Goal: Task Accomplishment & Management: Manage account settings

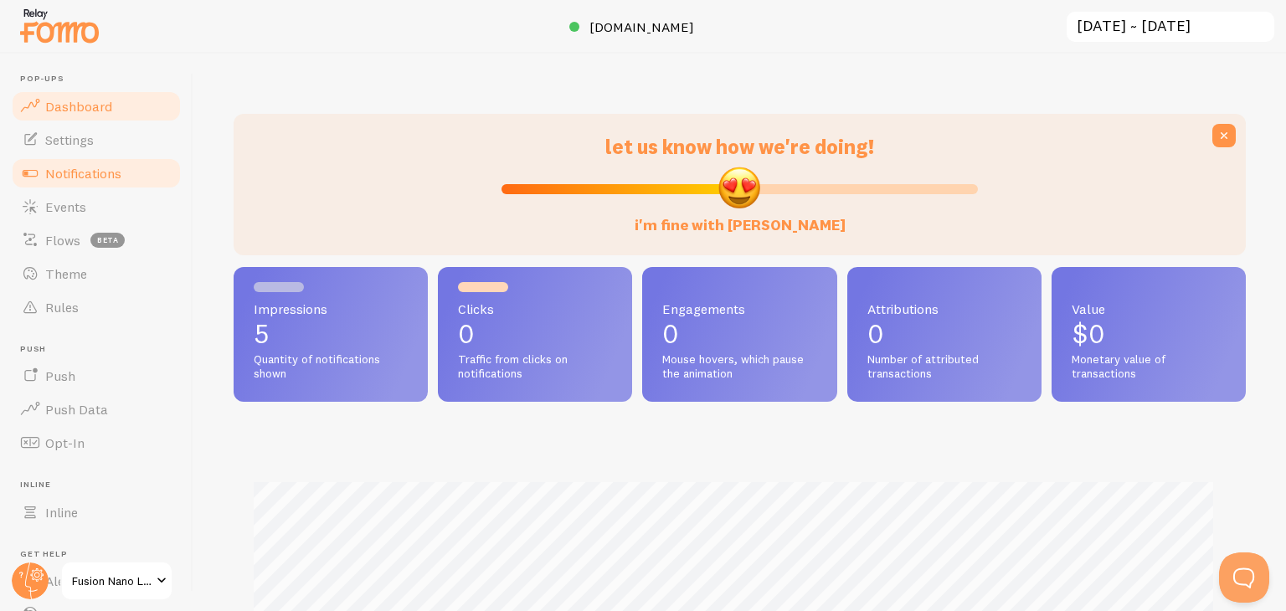
click at [50, 187] on link "Notifications" at bounding box center [96, 173] width 173 height 33
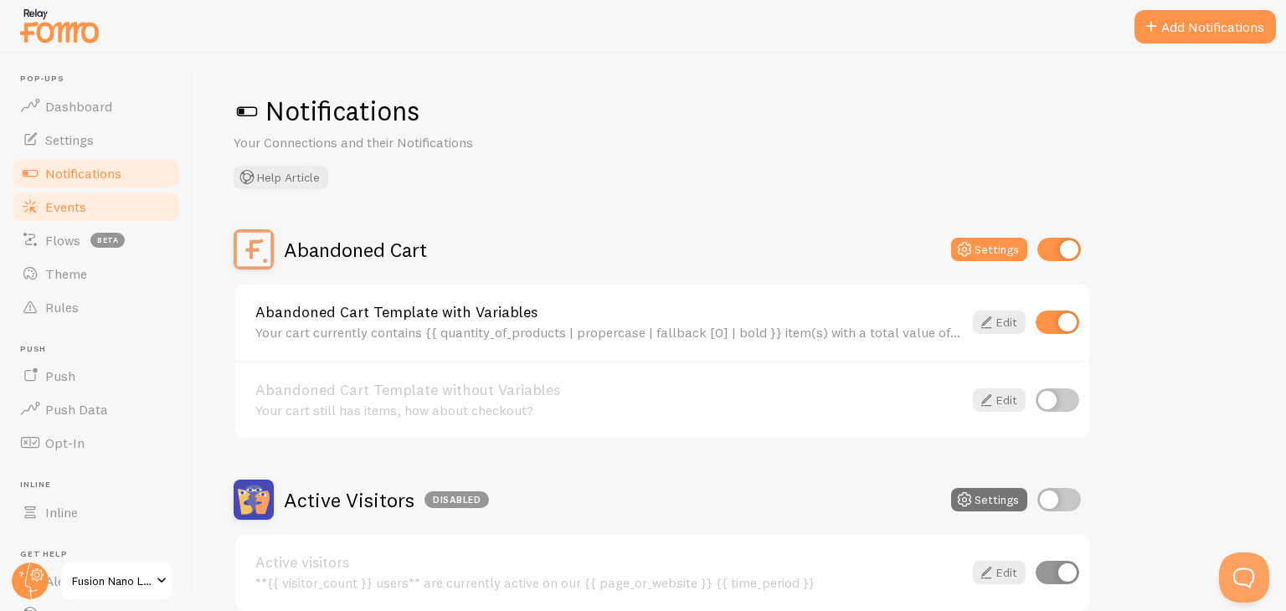
click at [48, 200] on span "Events" at bounding box center [65, 206] width 41 height 17
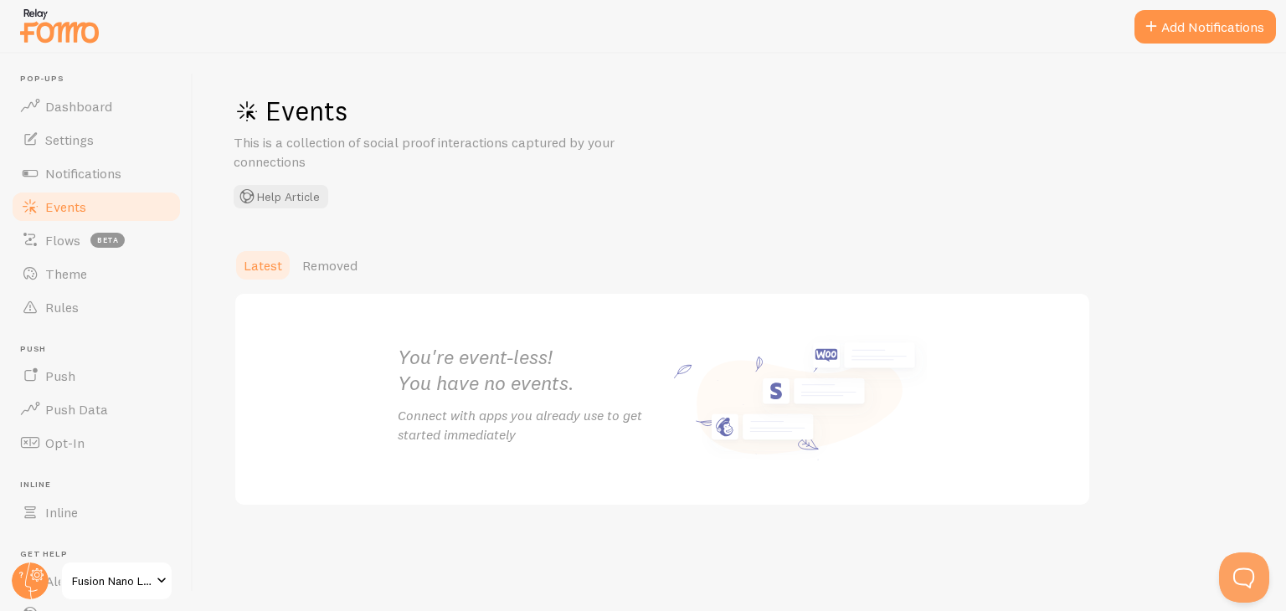
click at [114, 202] on link "Events" at bounding box center [96, 206] width 173 height 33
click at [92, 172] on span "Notifications" at bounding box center [83, 173] width 76 height 17
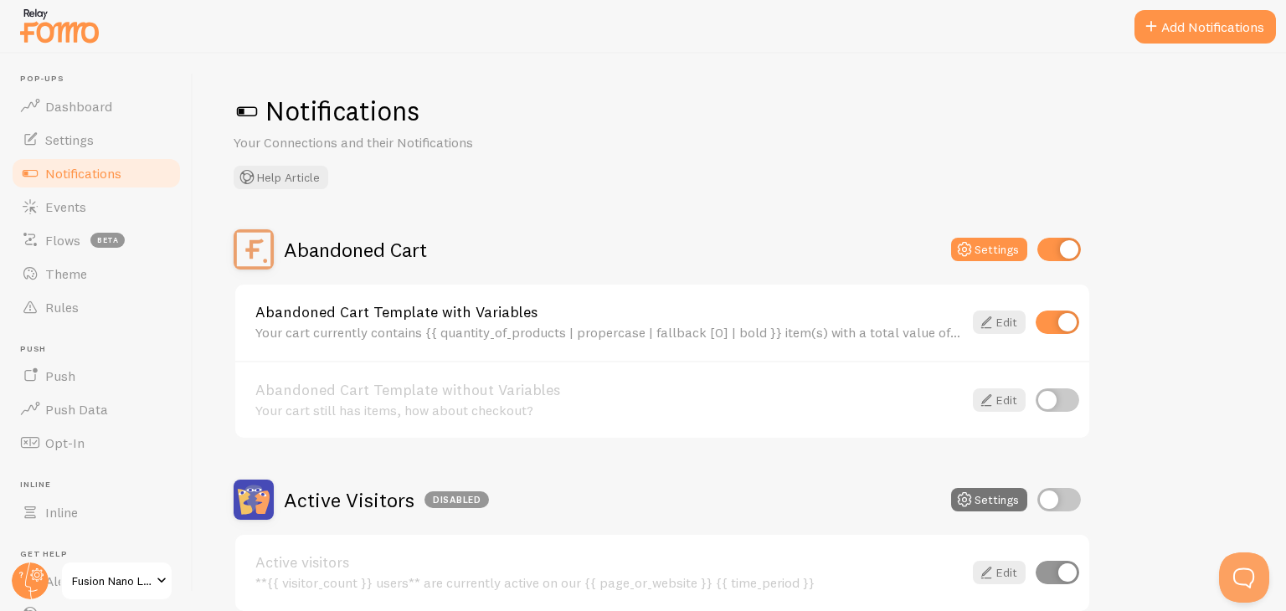
click at [1054, 393] on input "checkbox" at bounding box center [1058, 400] width 44 height 23
checkbox input "true"
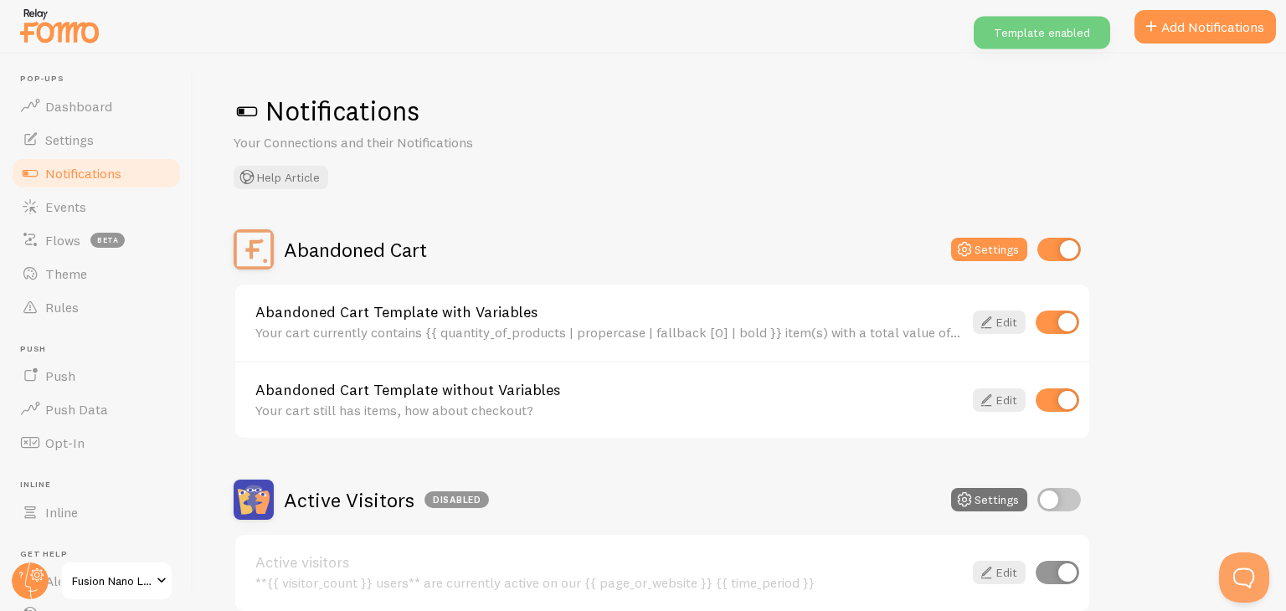
click at [1050, 329] on input "checkbox" at bounding box center [1058, 322] width 44 height 23
checkbox input "false"
